Goal: Find specific page/section: Find specific page/section

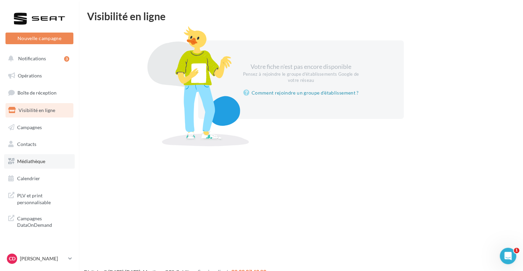
click at [25, 163] on span "Médiathèque" at bounding box center [31, 161] width 28 height 6
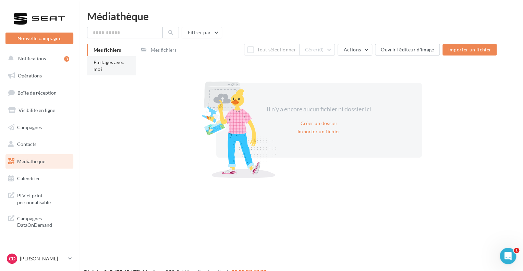
click at [112, 73] on li "Partagés avec moi" at bounding box center [111, 65] width 49 height 19
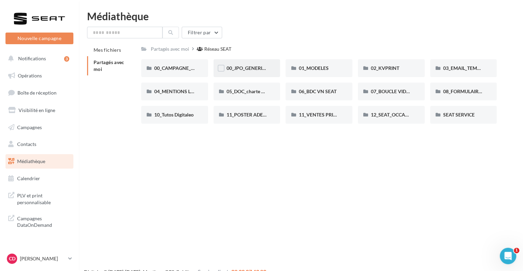
click at [261, 66] on span "00_JPO_GENERIQUE IBIZA ARONA" at bounding box center [266, 68] width 78 height 6
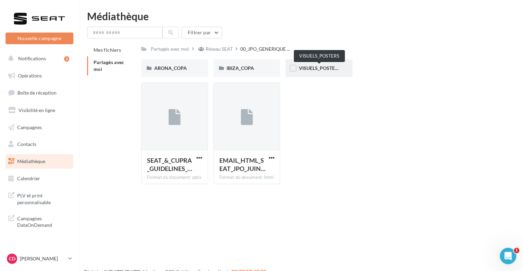
click at [330, 72] on div "VISUELS_POSTERS" at bounding box center [319, 68] width 41 height 7
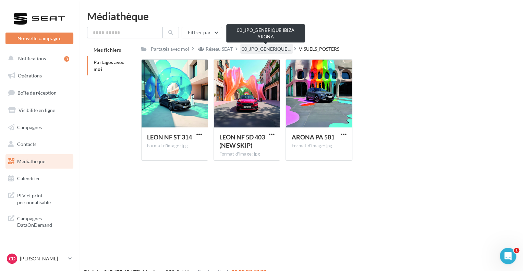
click at [275, 51] on span "00_JPO_GENERIQUE ..." at bounding box center [267, 49] width 50 height 7
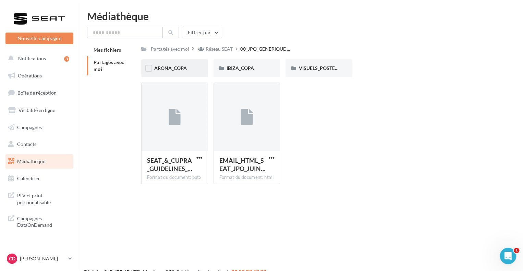
click at [177, 68] on span "ARONA_COPA" at bounding box center [170, 68] width 33 height 6
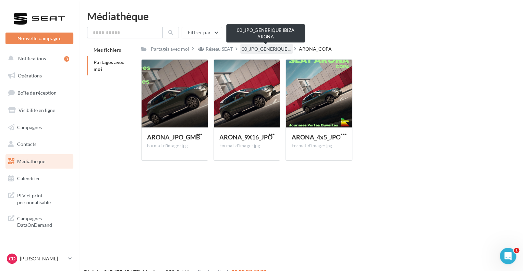
click at [271, 48] on span "00_JPO_GENERIQUE ..." at bounding box center [267, 49] width 50 height 7
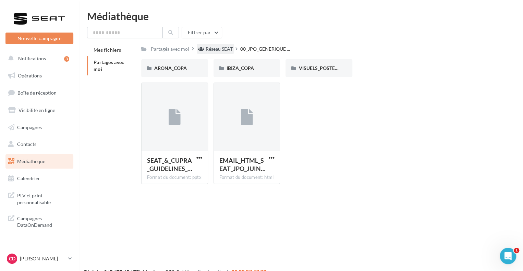
click at [224, 50] on div "Réseau SEAT" at bounding box center [219, 49] width 27 height 7
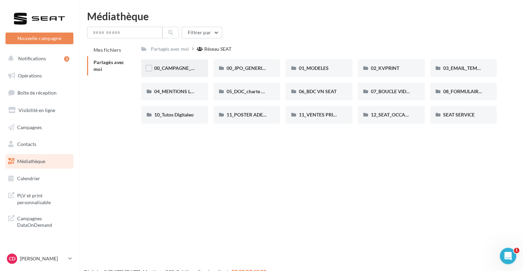
click at [191, 73] on div "00_CAMPAGNE_SEPTEMBRE" at bounding box center [174, 68] width 67 height 18
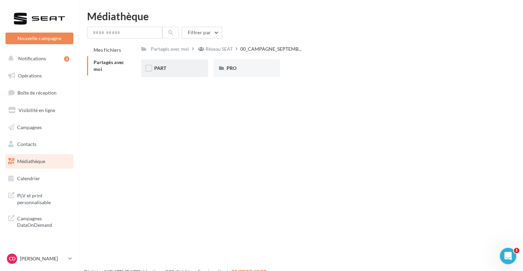
click at [181, 68] on div "PART" at bounding box center [174, 68] width 41 height 7
